Goal: Navigation & Orientation: Find specific page/section

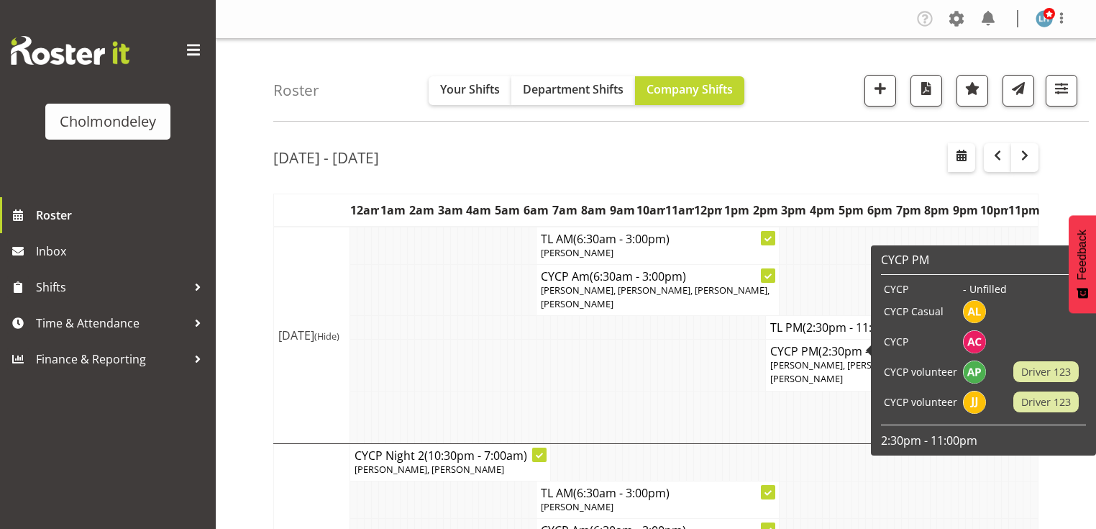
click at [798, 374] on span "[PERSON_NAME], [PERSON_NAME], [PERSON_NAME], [PERSON_NAME]" at bounding box center [885, 371] width 229 height 27
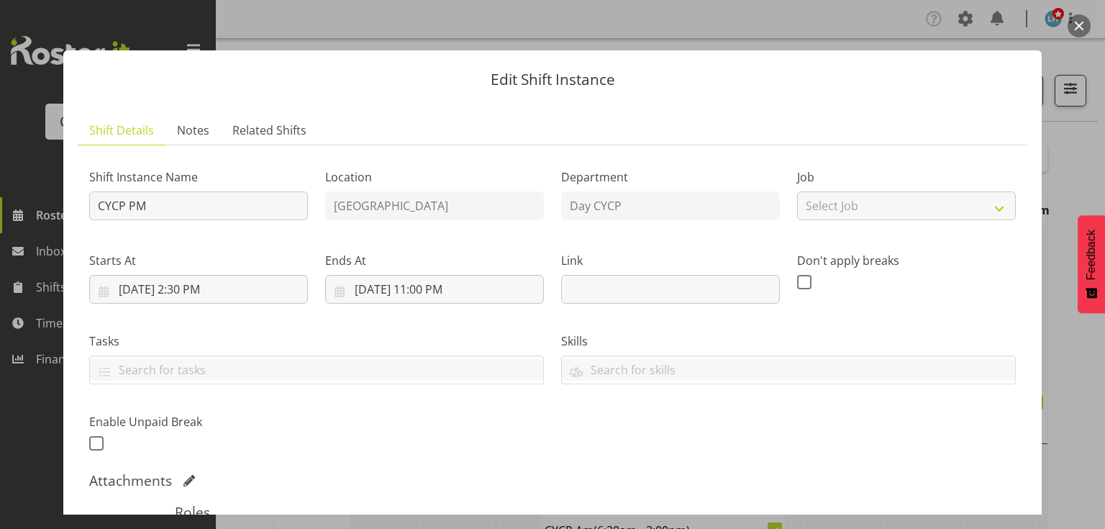
click at [902, 22] on button "button" at bounding box center [1079, 25] width 23 height 23
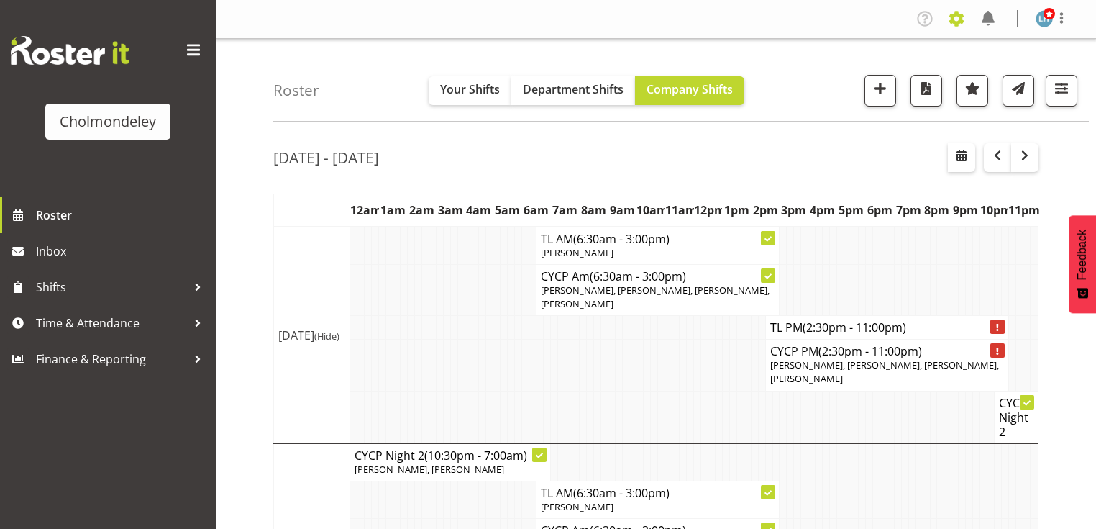
click at [902, 14] on span at bounding box center [956, 18] width 23 height 23
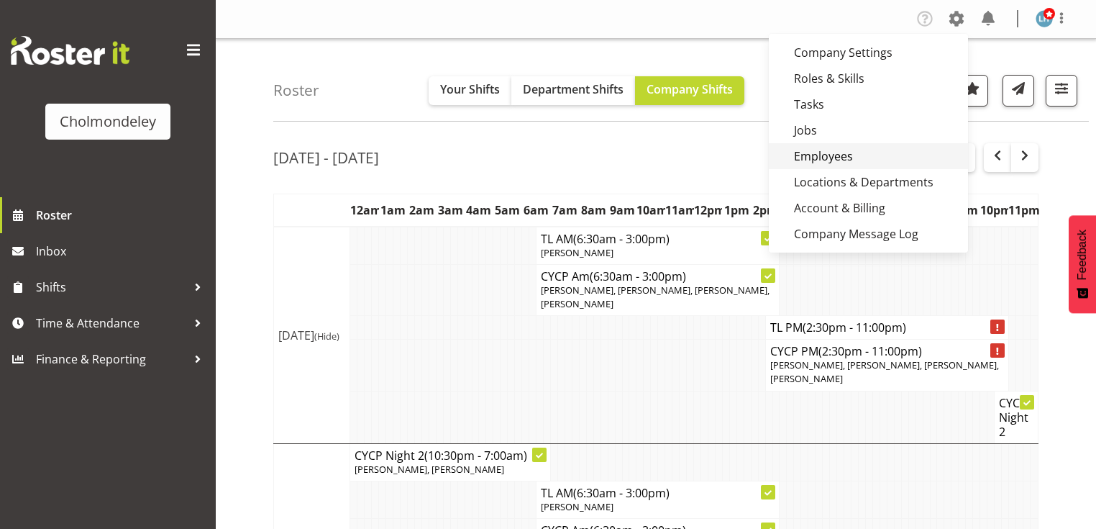
click at [863, 155] on link "Employees" at bounding box center [868, 156] width 199 height 26
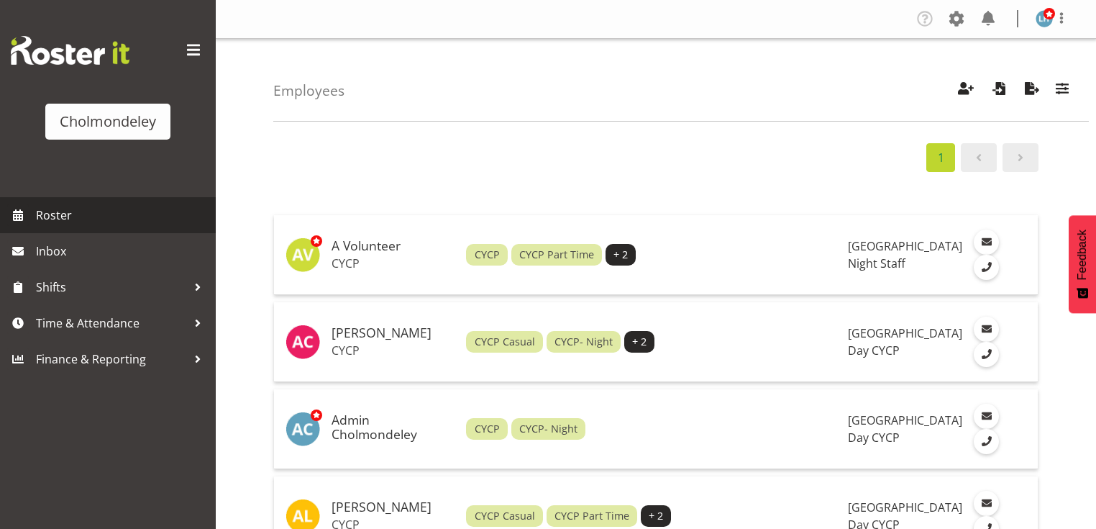
click at [98, 217] on span "Roster" at bounding box center [122, 215] width 173 height 22
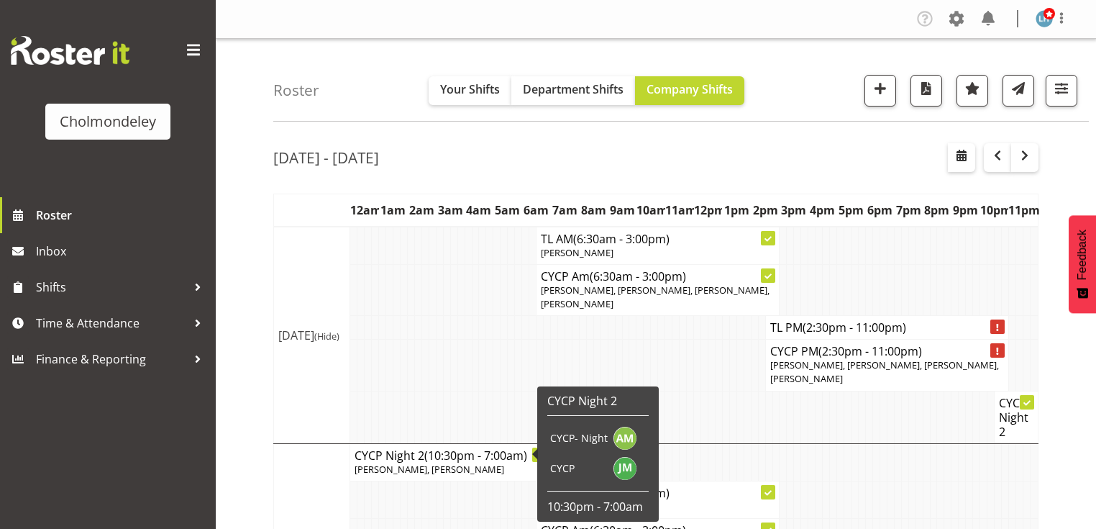
scroll to position [115, 0]
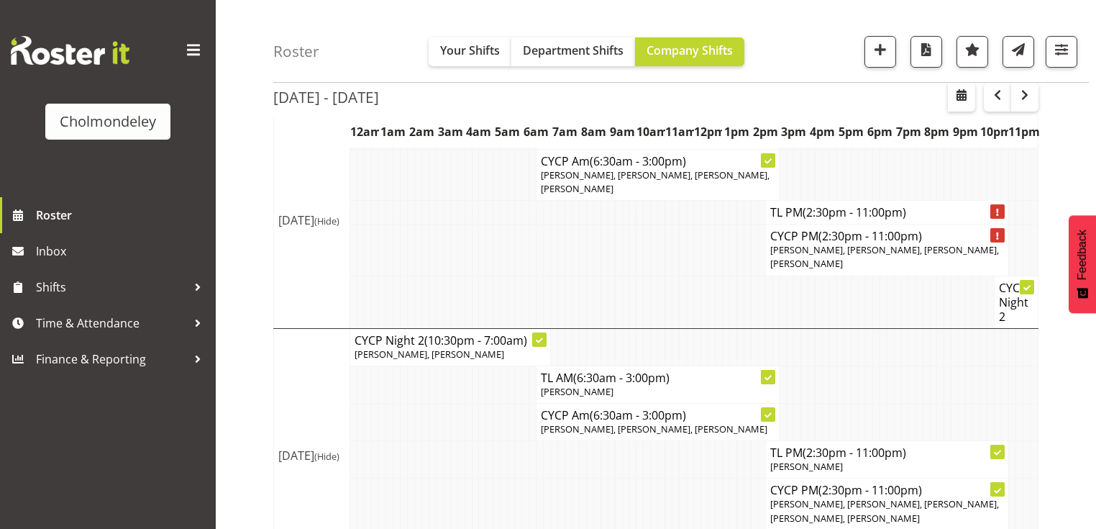
click at [694, 248] on td at bounding box center [690, 249] width 7 height 51
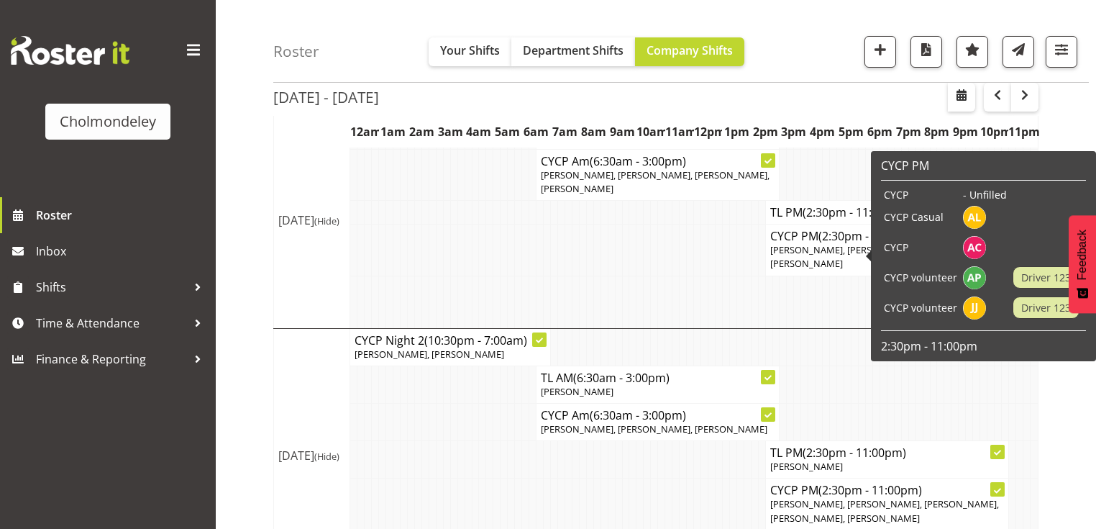
click at [735, 286] on td at bounding box center [733, 302] width 7 height 53
